Goal: Transaction & Acquisition: Purchase product/service

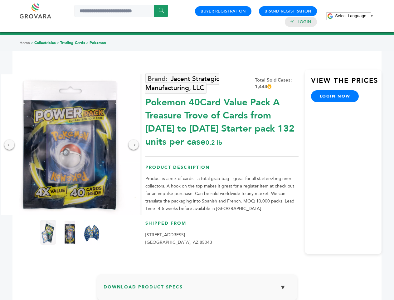
click at [354, 16] on span "Select Language" at bounding box center [350, 15] width 31 height 5
click at [70, 144] on img at bounding box center [70, 144] width 140 height 140
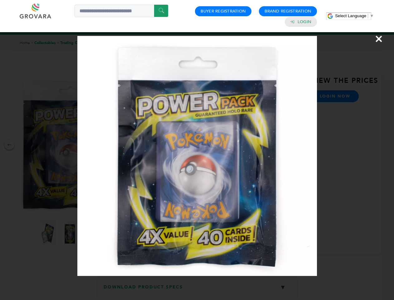
click at [9, 144] on div "×" at bounding box center [197, 150] width 394 height 300
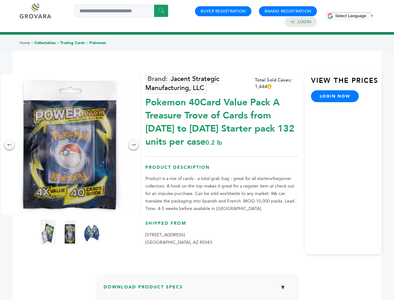
click at [134, 144] on div "→" at bounding box center [134, 144] width 10 height 10
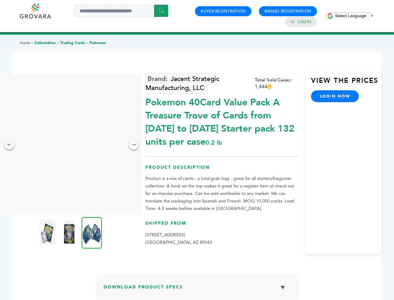
click at [48, 232] on img at bounding box center [48, 231] width 16 height 25
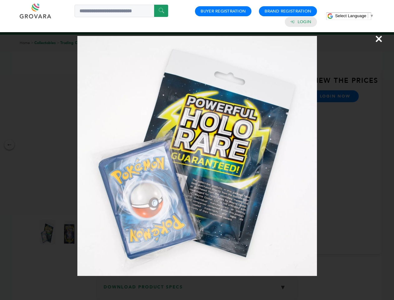
click at [70, 232] on div "×" at bounding box center [197, 150] width 394 height 300
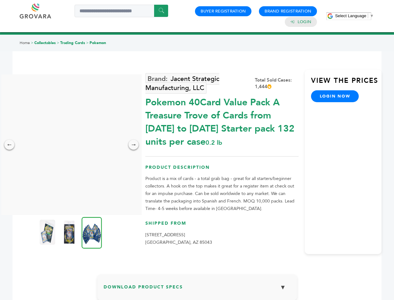
click at [92, 232] on img at bounding box center [92, 233] width 20 height 32
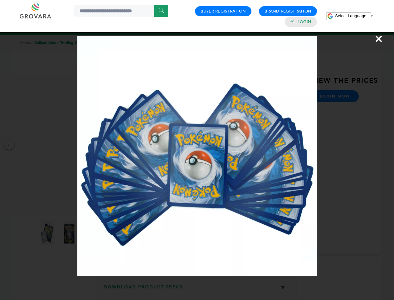
click at [197, 289] on div "×" at bounding box center [197, 150] width 394 height 300
